Goal: Find specific page/section: Find specific page/section

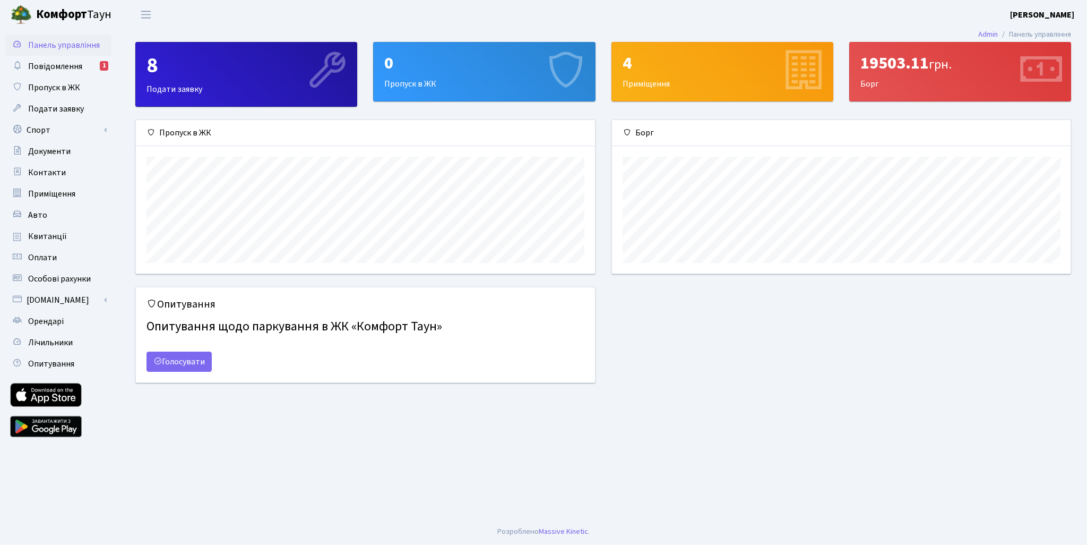
scroll to position [153, 459]
click at [72, 67] on span "Повідомлення" at bounding box center [55, 67] width 54 height 12
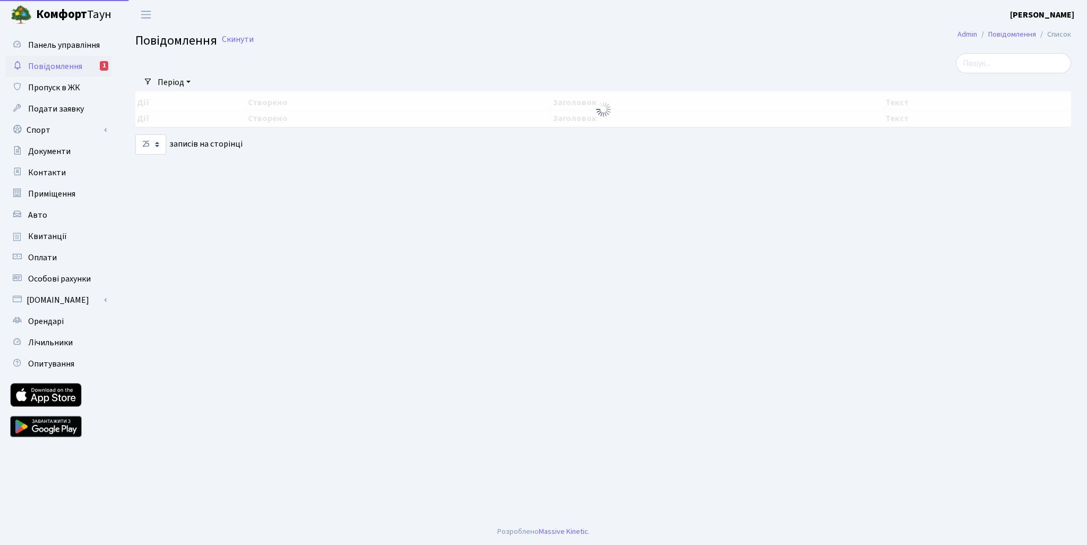
select select "25"
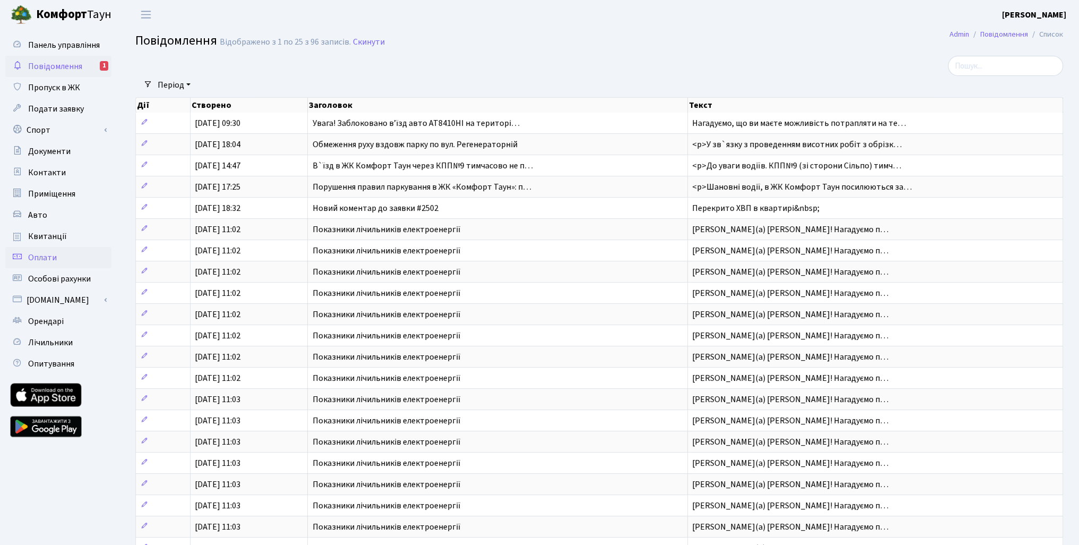
click at [51, 258] on span "Оплати" at bounding box center [42, 258] width 29 height 12
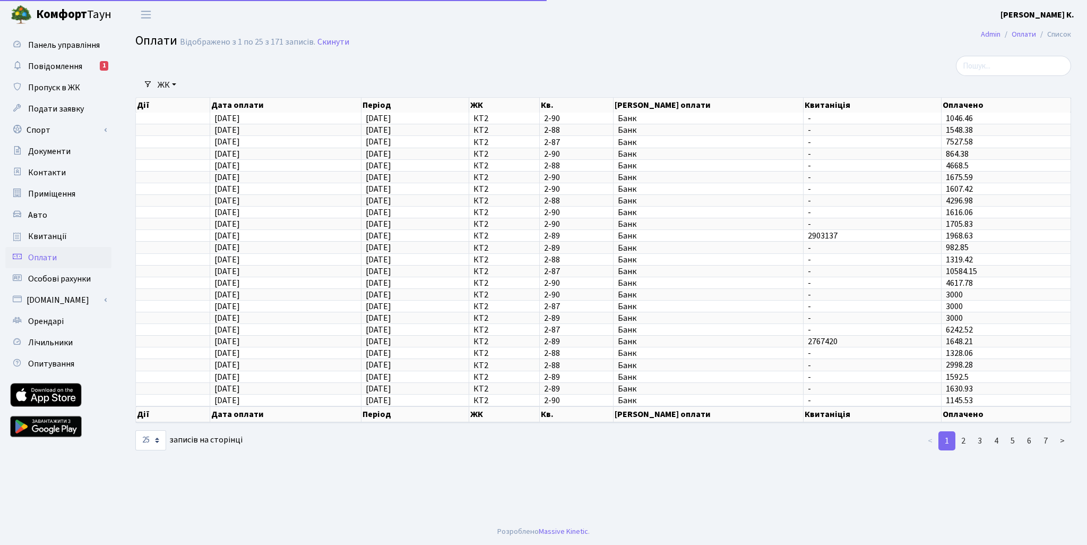
select select "25"
click at [244, 60] on div at bounding box center [444, 66] width 634 height 20
